Goal: Information Seeking & Learning: Learn about a topic

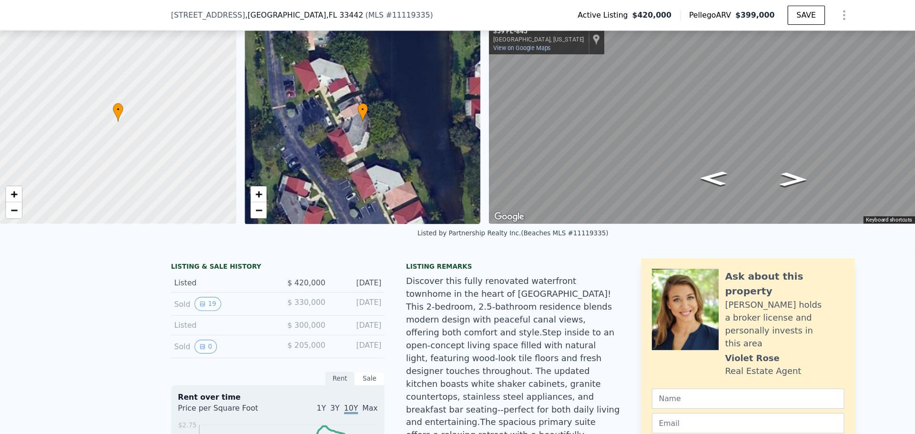
scroll to position [128, 0]
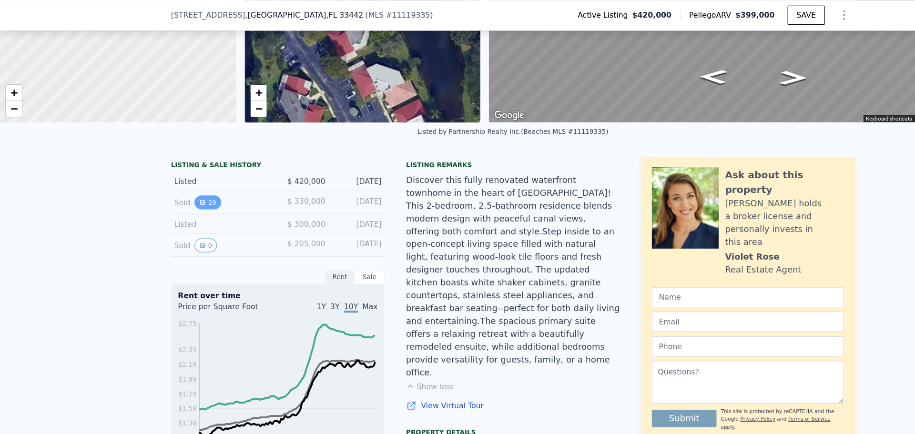
click at [181, 187] on button "19" at bounding box center [185, 181] width 23 height 12
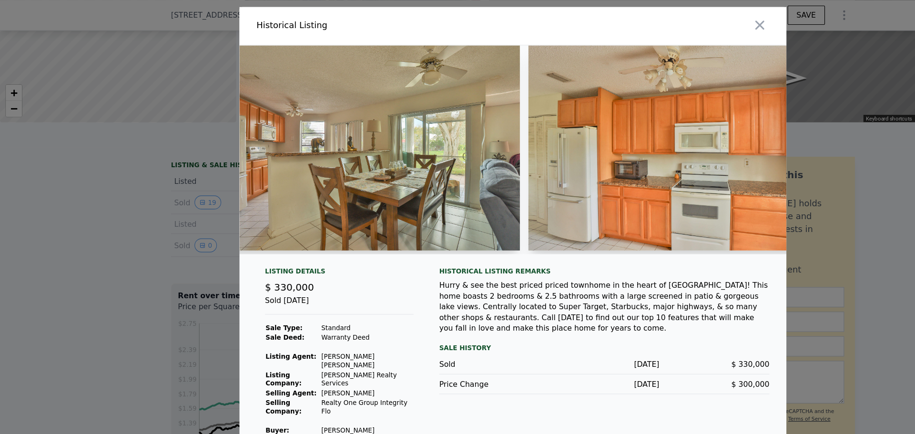
scroll to position [0, 824]
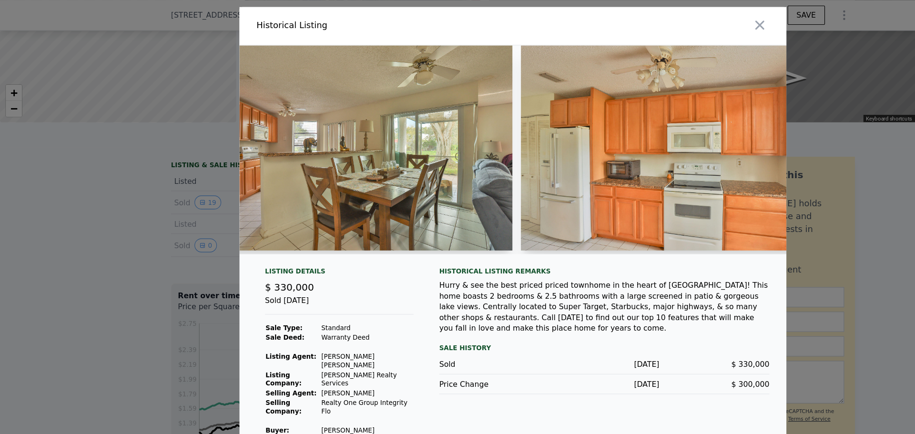
drag, startPoint x: 264, startPoint y: 286, endPoint x: 291, endPoint y: 286, distance: 27.2
click at [291, 281] on div "Sold [DATE]" at bounding box center [302, 272] width 133 height 18
click at [287, 281] on div "Sold [DATE]" at bounding box center [302, 272] width 133 height 18
drag, startPoint x: 248, startPoint y: 277, endPoint x: 272, endPoint y: 274, distance: 24.0
click at [272, 261] on span "$ 330,000" at bounding box center [258, 256] width 44 height 10
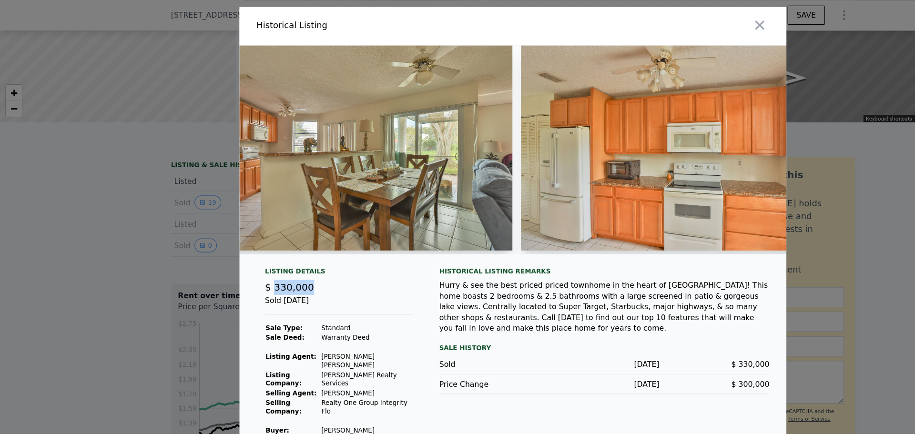
drag, startPoint x: 244, startPoint y: 276, endPoint x: 288, endPoint y: 275, distance: 44.4
click at [273, 261] on span "$ 330,000" at bounding box center [258, 256] width 44 height 10
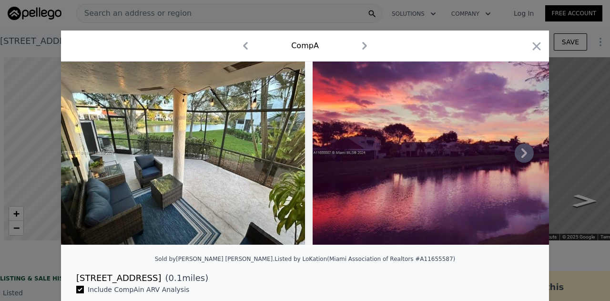
scroll to position [0, 4]
click at [530, 41] on icon "button" at bounding box center [536, 46] width 13 height 13
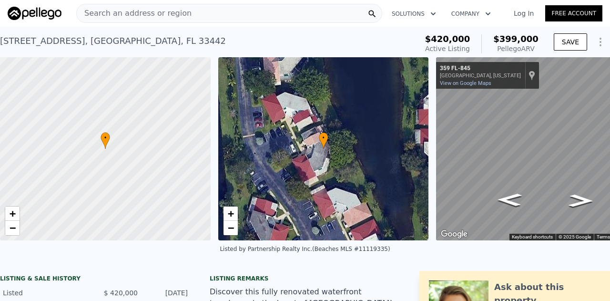
click at [146, 16] on span "Search an address or region" at bounding box center [134, 13] width 115 height 11
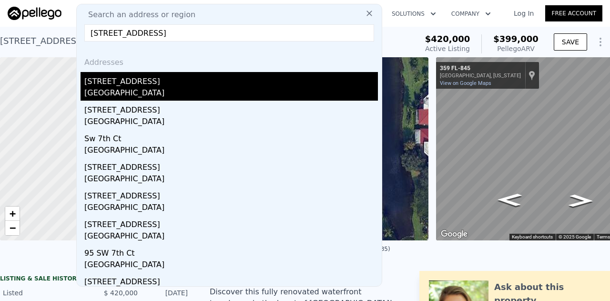
type input "151 SW 7th Ct, Pompano Beach, FL 33060"
click at [229, 77] on div "151 SW 7th Ct" at bounding box center [231, 79] width 294 height 15
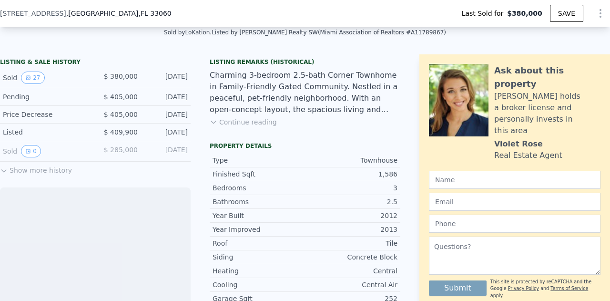
scroll to position [235, 0]
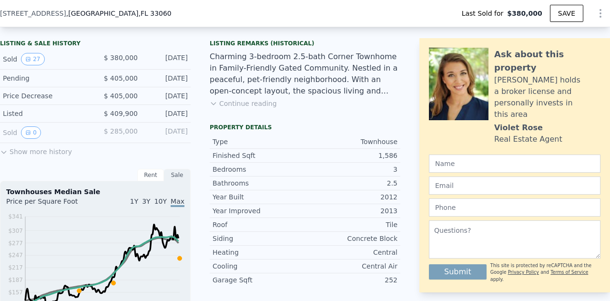
click at [8, 156] on button "Show more history" at bounding box center [36, 149] width 72 height 13
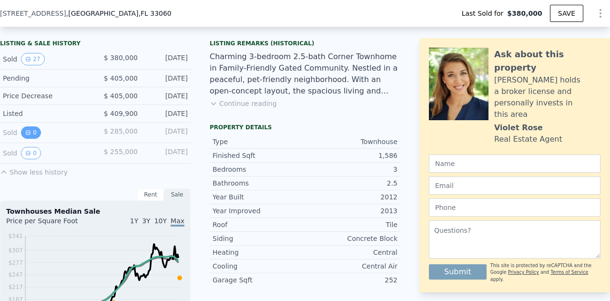
click at [28, 135] on button "0" at bounding box center [31, 132] width 20 height 12
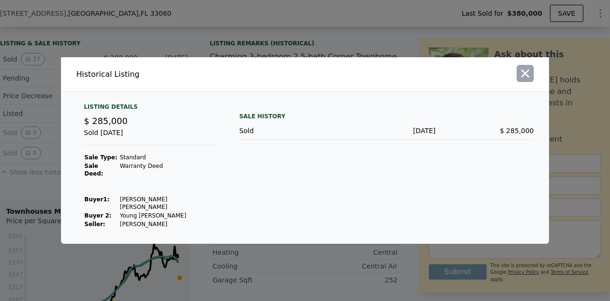
click at [528, 80] on icon "button" at bounding box center [525, 73] width 13 height 13
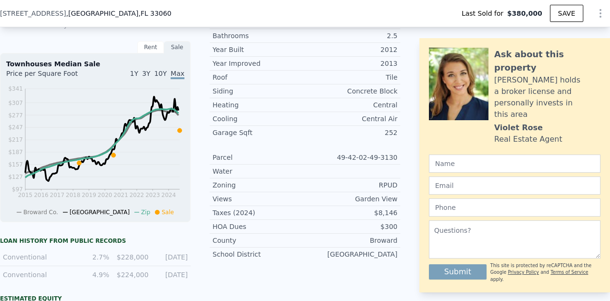
scroll to position [426, 0]
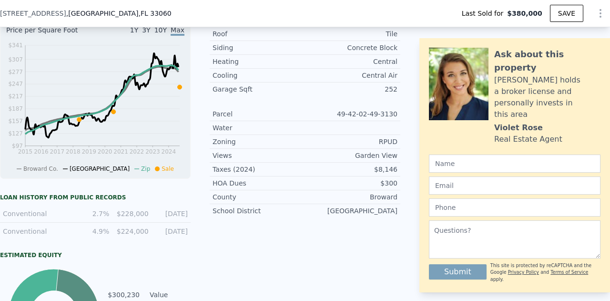
type input "$ 458,000"
type input "$ 25,740"
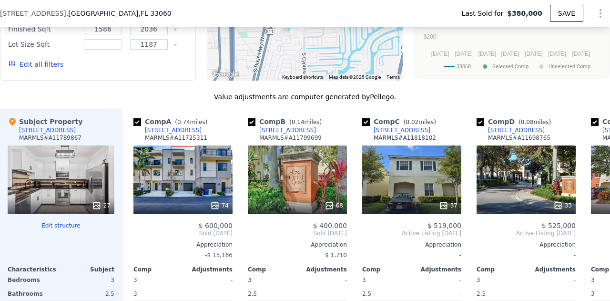
scroll to position [1093, 0]
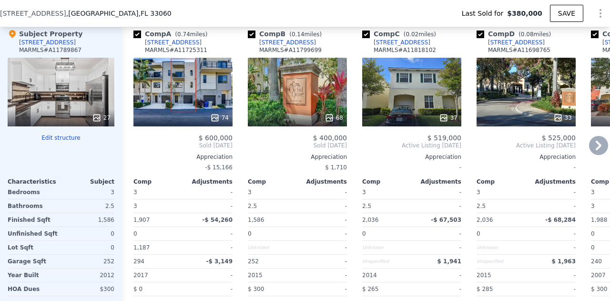
click at [594, 151] on icon at bounding box center [598, 145] width 19 height 19
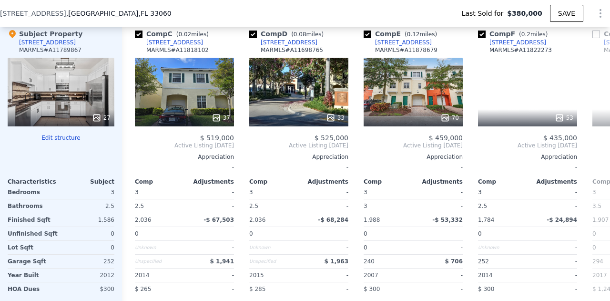
scroll to position [0, 229]
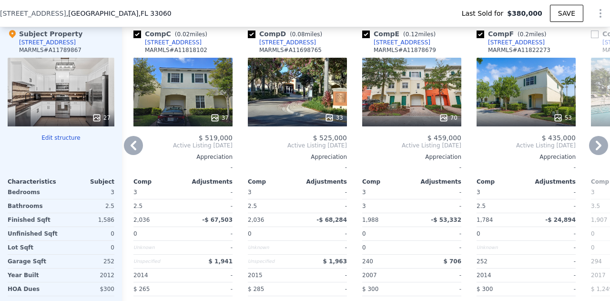
click at [594, 151] on icon at bounding box center [598, 145] width 19 height 19
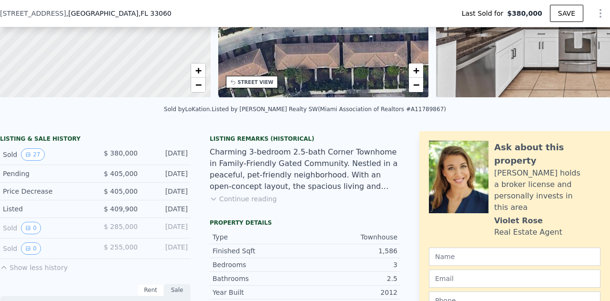
scroll to position [140, 0]
drag, startPoint x: 162, startPoint y: 231, endPoint x: 190, endPoint y: 231, distance: 28.1
click at [247, 212] on div "Listing Remarks (Historical) Charming 3-bedroom 2.5-bath Corner Townhome in Fam…" at bounding box center [305, 175] width 191 height 80
click at [250, 210] on div "Listing Remarks (Historical) Charming 3-bedroom 2.5-bath Corner Townhome in Fam…" at bounding box center [305, 175] width 191 height 80
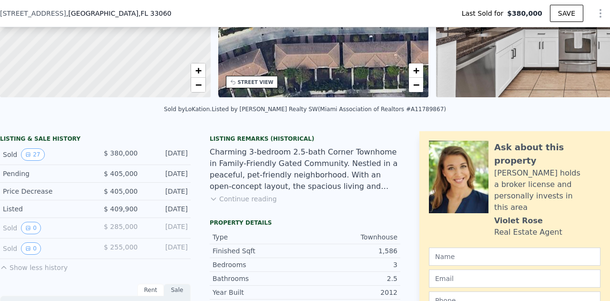
click at [248, 204] on button "Continue reading" at bounding box center [243, 199] width 67 height 10
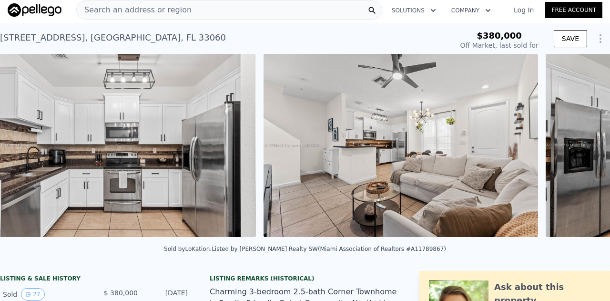
scroll to position [0, 477]
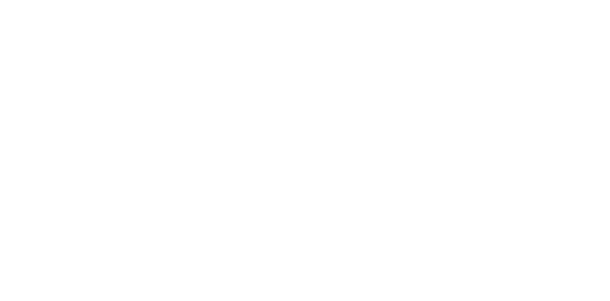
drag, startPoint x: 42, startPoint y: 242, endPoint x: 89, endPoint y: 245, distance: 46.8
